Goal: Task Accomplishment & Management: Manage account settings

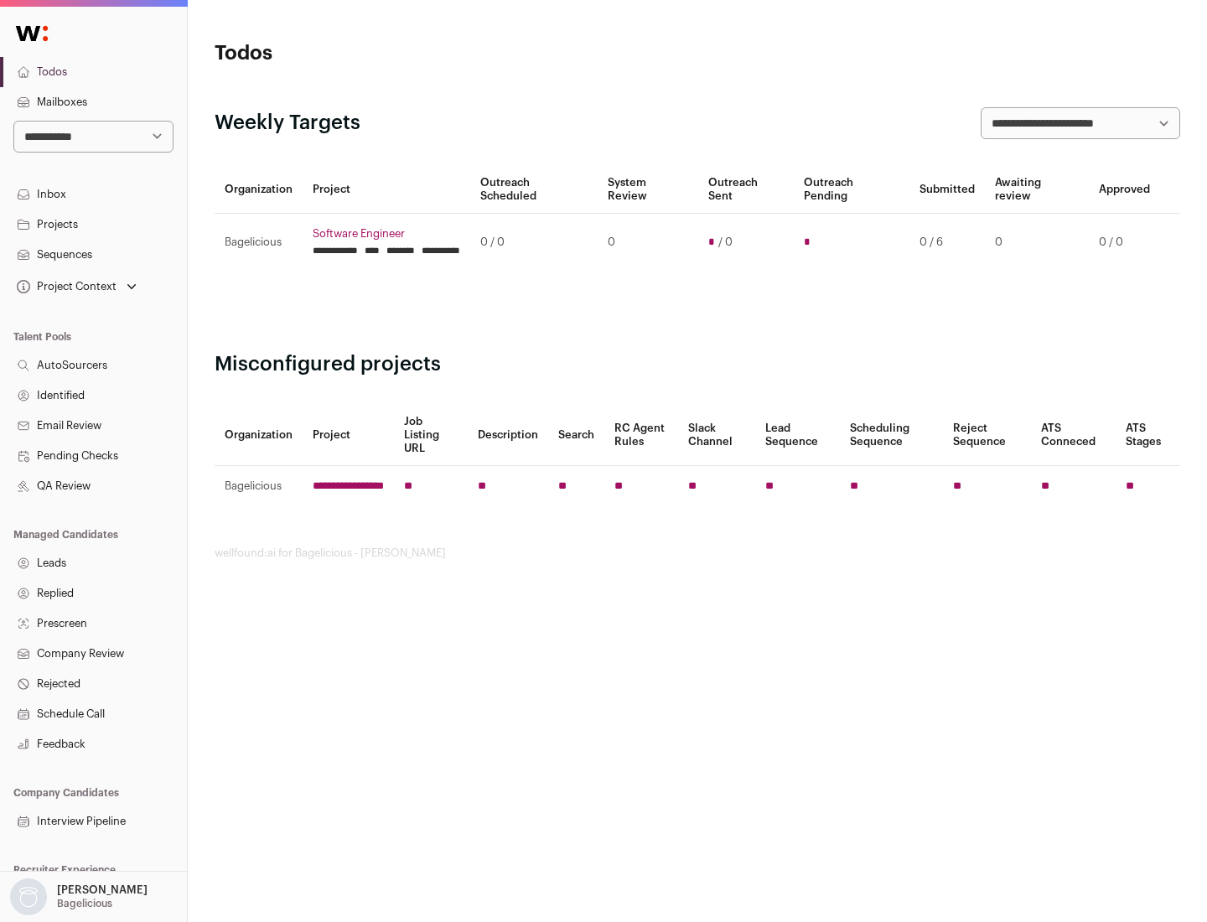
click at [93, 224] on link "Projects" at bounding box center [93, 225] width 187 height 30
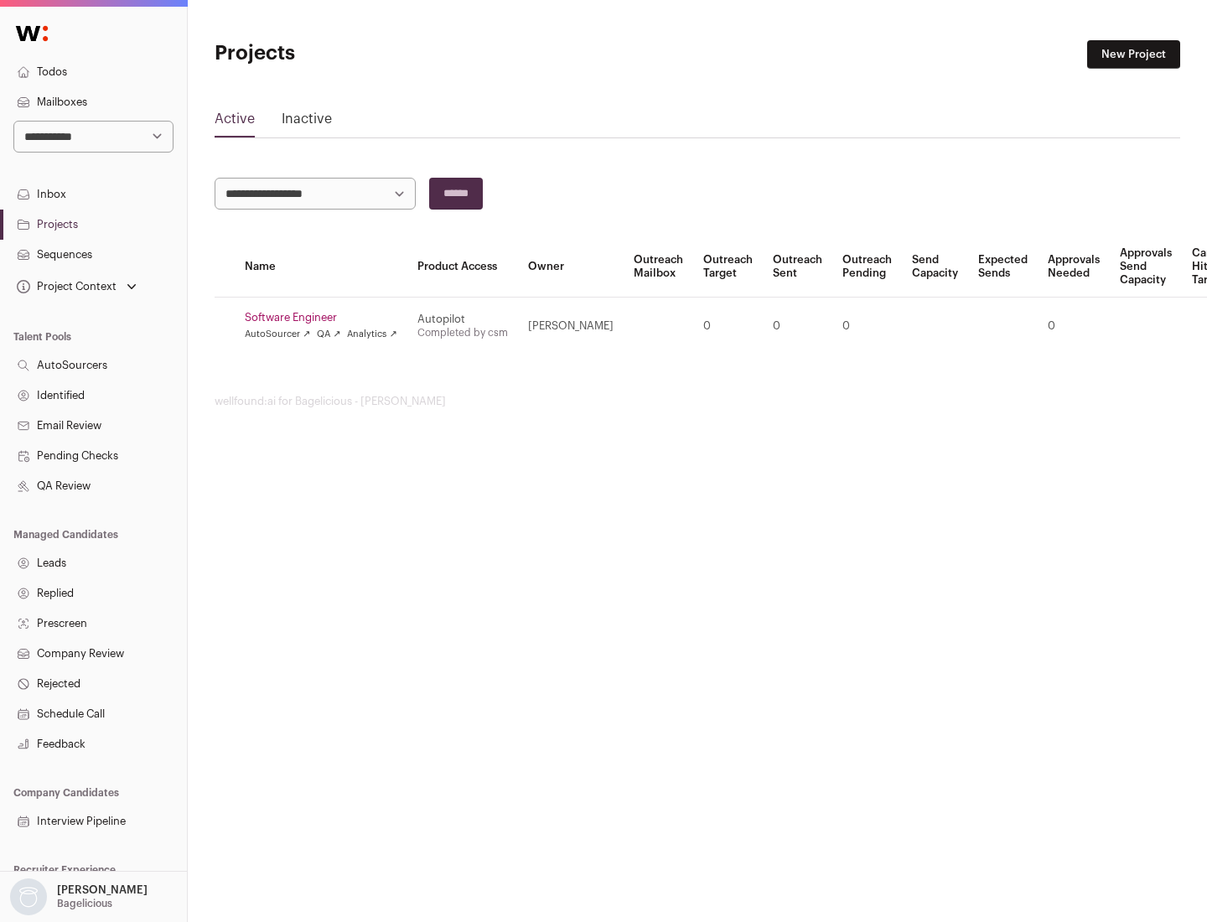
click at [326, 318] on link "Software Engineer" at bounding box center [321, 317] width 153 height 13
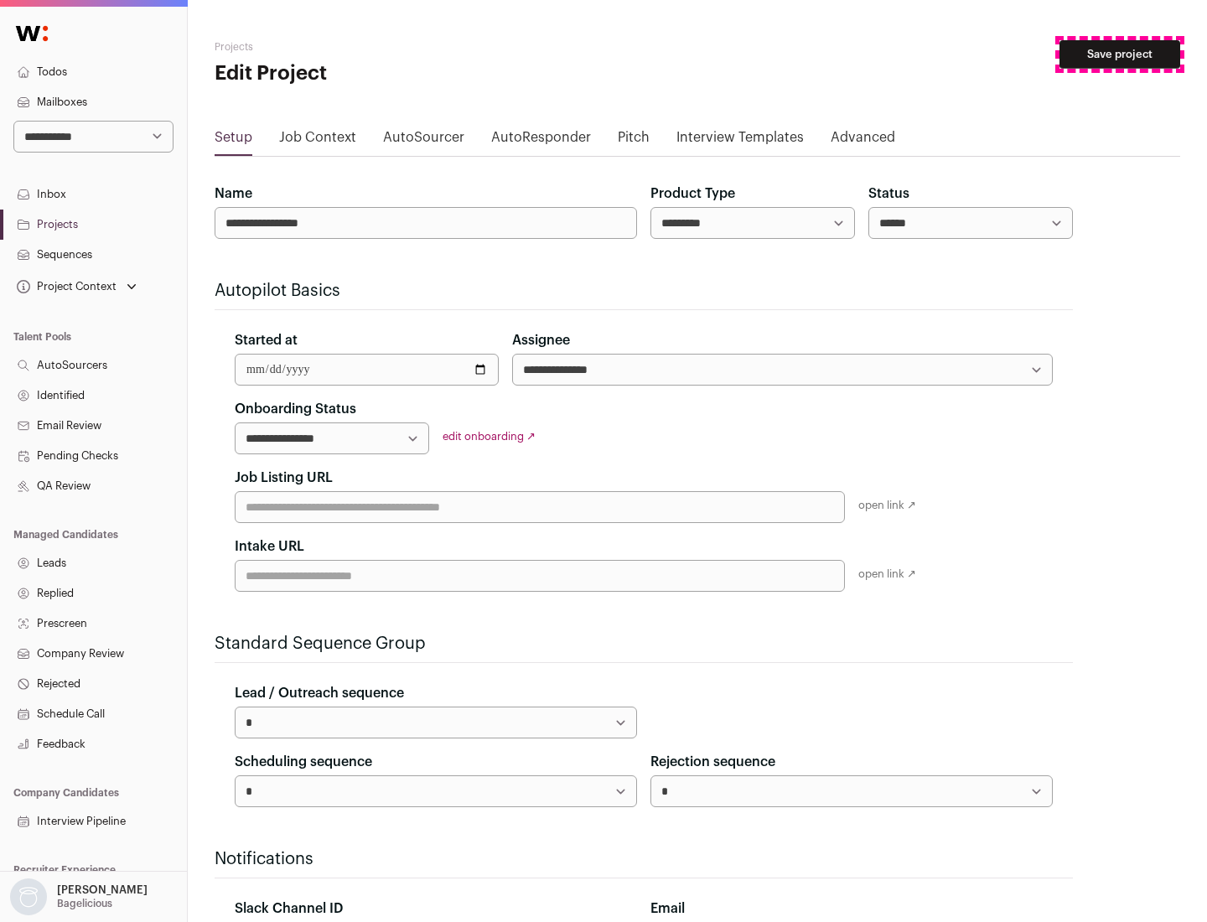
click at [1120, 54] on button "Save project" at bounding box center [1119, 54] width 121 height 28
